Goal: Task Accomplishment & Management: Manage account settings

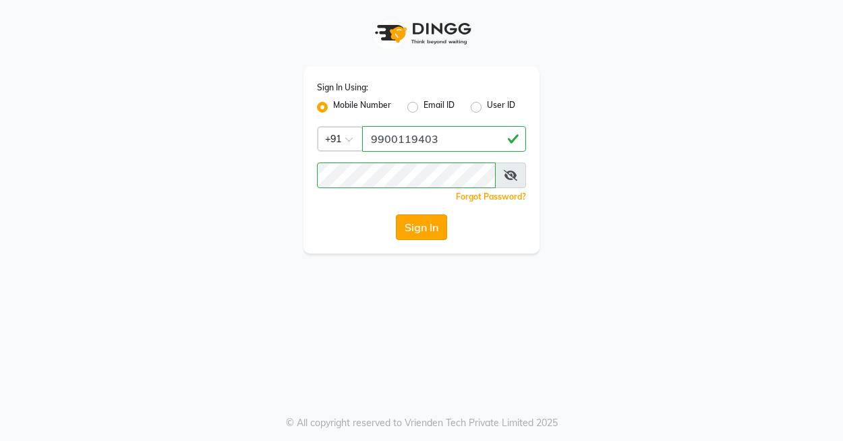
click at [428, 225] on button "Sign In" at bounding box center [421, 228] width 51 height 26
click at [427, 236] on button "Sign In" at bounding box center [421, 228] width 51 height 26
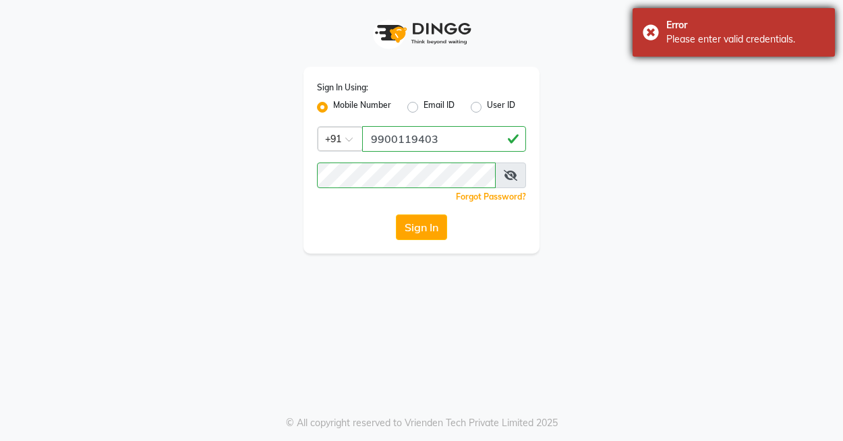
click at [646, 30] on div "Error Please enter valid credentials." at bounding box center [734, 32] width 202 height 49
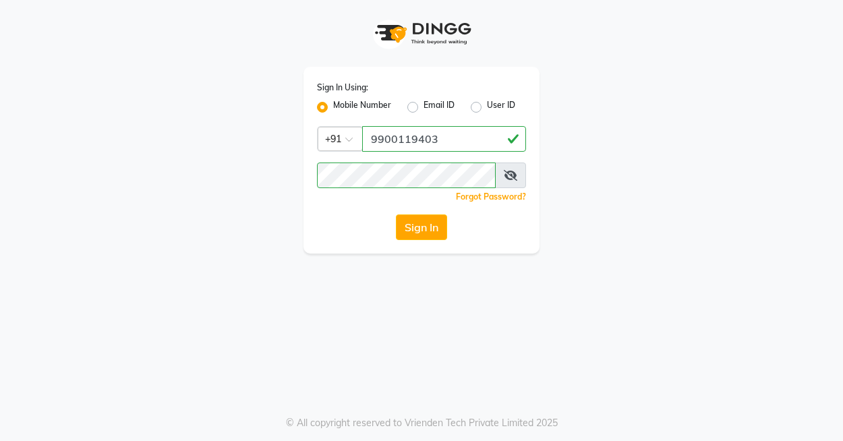
click at [509, 174] on icon at bounding box center [510, 175] width 13 height 11
click at [423, 222] on button "Sign In" at bounding box center [421, 228] width 51 height 26
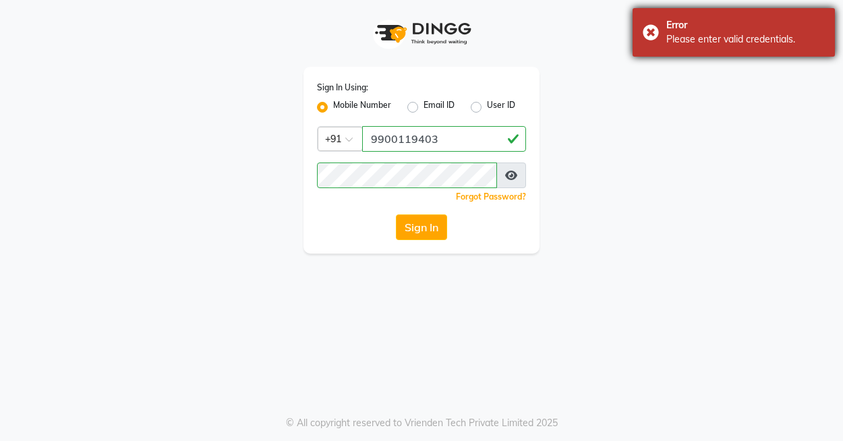
click at [654, 34] on div "Error Please enter valid credentials." at bounding box center [734, 32] width 202 height 49
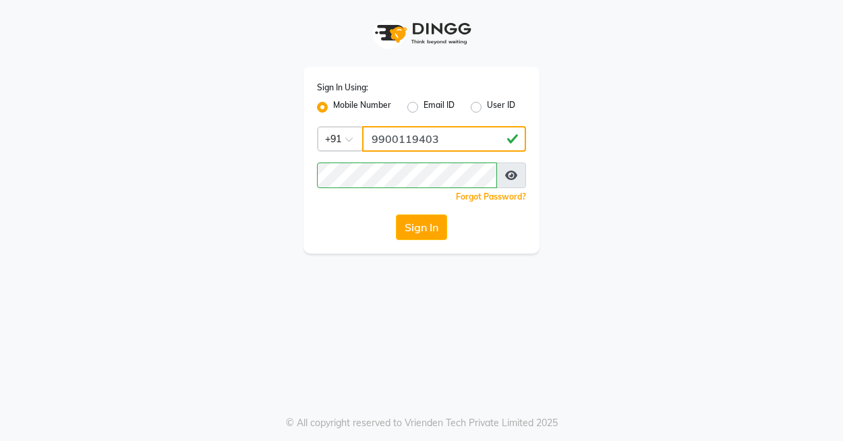
click at [461, 147] on input "9900119403" at bounding box center [444, 139] width 164 height 26
click at [411, 229] on button "Sign In" at bounding box center [421, 228] width 51 height 26
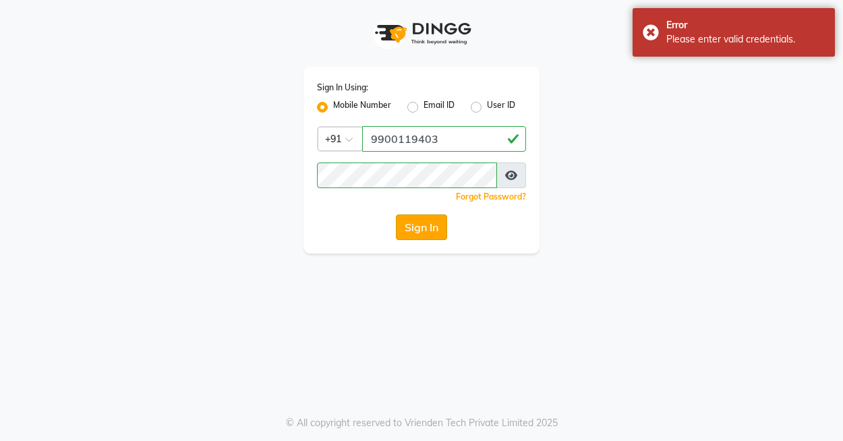
click at [411, 229] on button "Sign In" at bounding box center [421, 228] width 51 height 26
click at [650, 29] on div "Error Please enter valid credentials." at bounding box center [734, 32] width 202 height 49
